Goal: Task Accomplishment & Management: Manage account settings

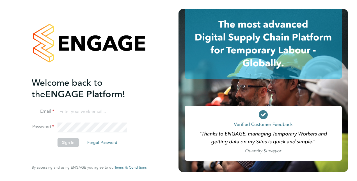
type input "[PERSON_NAME][DOMAIN_NAME][EMAIL_ADDRESS][PERSON_NAME][DOMAIN_NAME]"
click at [70, 144] on button "Sign In" at bounding box center [68, 142] width 21 height 9
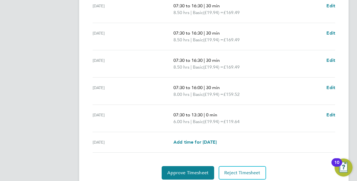
scroll to position [235, 0]
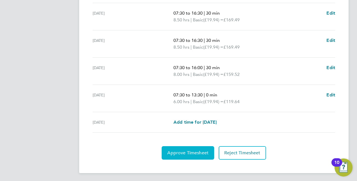
click at [192, 154] on button "Approve Timesheet" at bounding box center [188, 152] width 52 height 13
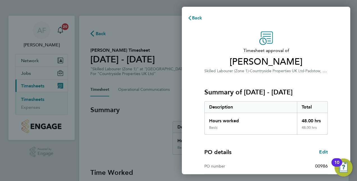
scroll to position [88, 0]
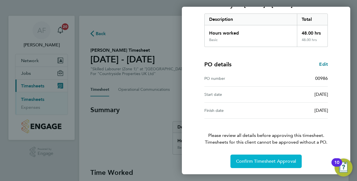
click at [259, 160] on span "Confirm Timesheet Approval" at bounding box center [266, 161] width 60 height 6
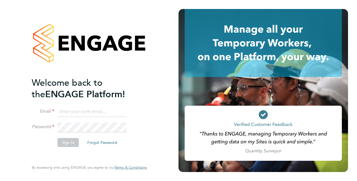
type input "[PERSON_NAME][DOMAIN_NAME][EMAIL_ADDRESS][PERSON_NAME][DOMAIN_NAME]"
click at [69, 144] on button "Sign In" at bounding box center [68, 142] width 21 height 9
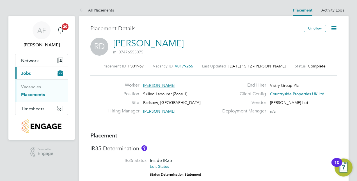
click at [232, 44] on div "[PERSON_NAME] m: 07476555075" at bounding box center [213, 47] width 247 height 19
click at [67, 26] on span "20" at bounding box center [65, 26] width 7 height 7
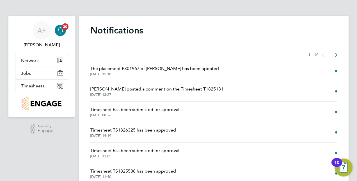
drag, startPoint x: 309, startPoint y: 7, endPoint x: 315, endPoint y: 4, distance: 7.0
click at [309, 7] on ng-component "Notifications Showing items 1 - 10 items Previous page Next page The placement …" at bounding box center [213, 138] width 269 height 277
